Goal: Transaction & Acquisition: Purchase product/service

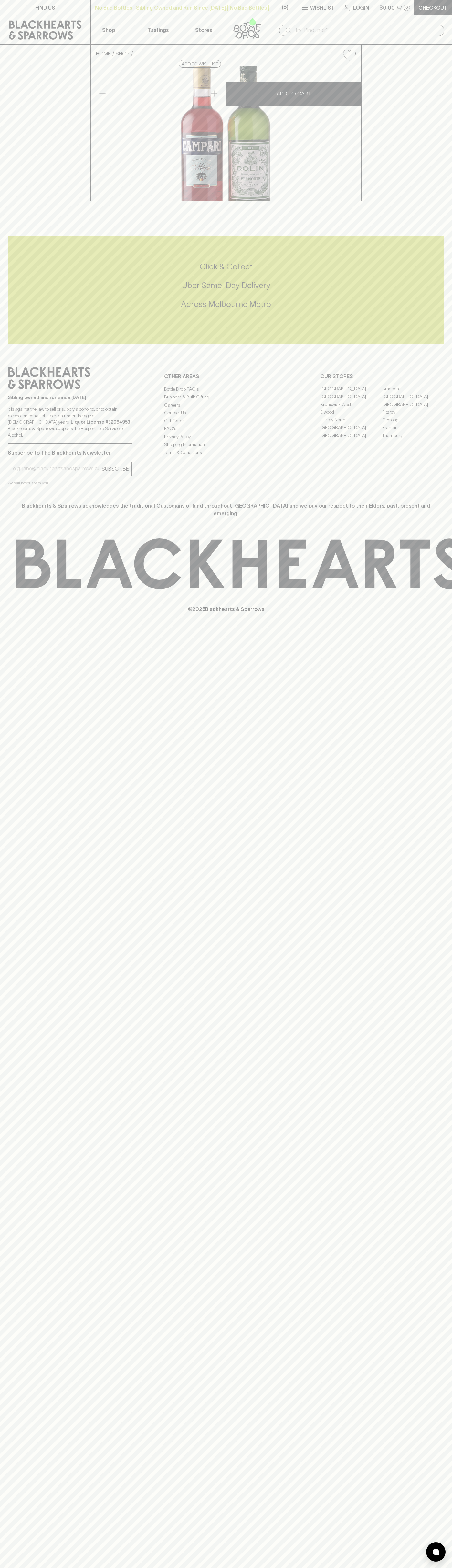
click at [377, 14] on button "$0.00 0" at bounding box center [394, 7] width 38 height 15
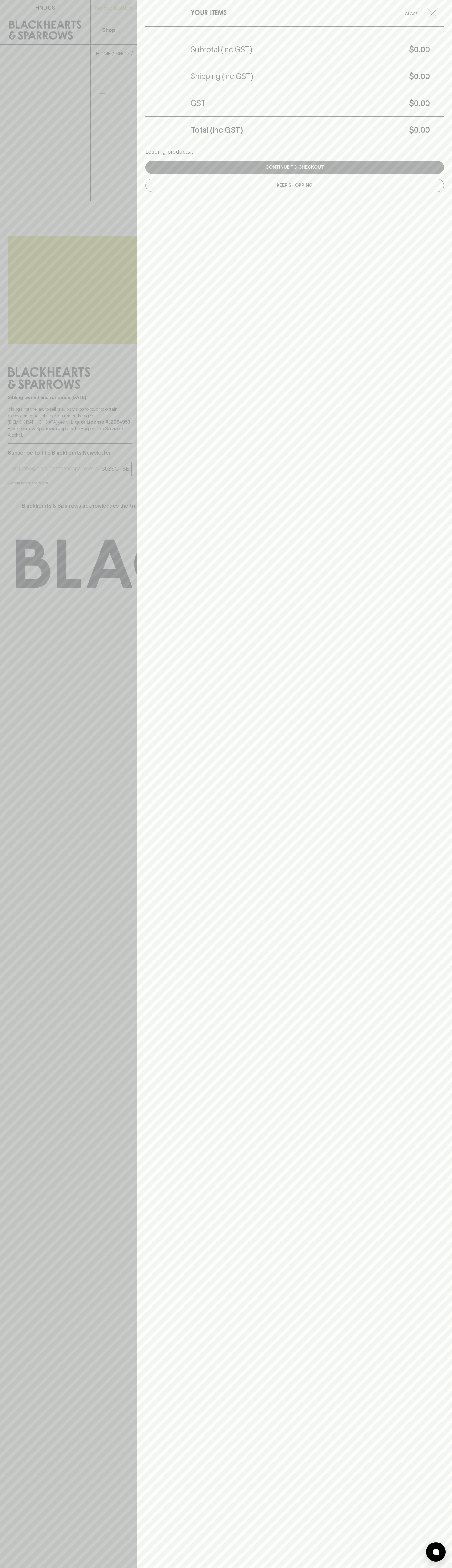
click at [448, 729] on div "YOUR ITEMS Close Subtotal (inc GST) $0.00 Shipping (inc GST) $0.00 GST $0.00 To…" at bounding box center [294, 784] width 314 height 1568
click at [20, 1567] on html "FIND US | No Bad Bottles | Sibling Owned and Run Since [DATE] | No Bad Bottles …" at bounding box center [226, 784] width 452 height 1568
click at [6, 270] on div at bounding box center [226, 784] width 452 height 1568
